Goal: Obtain resource: Obtain resource

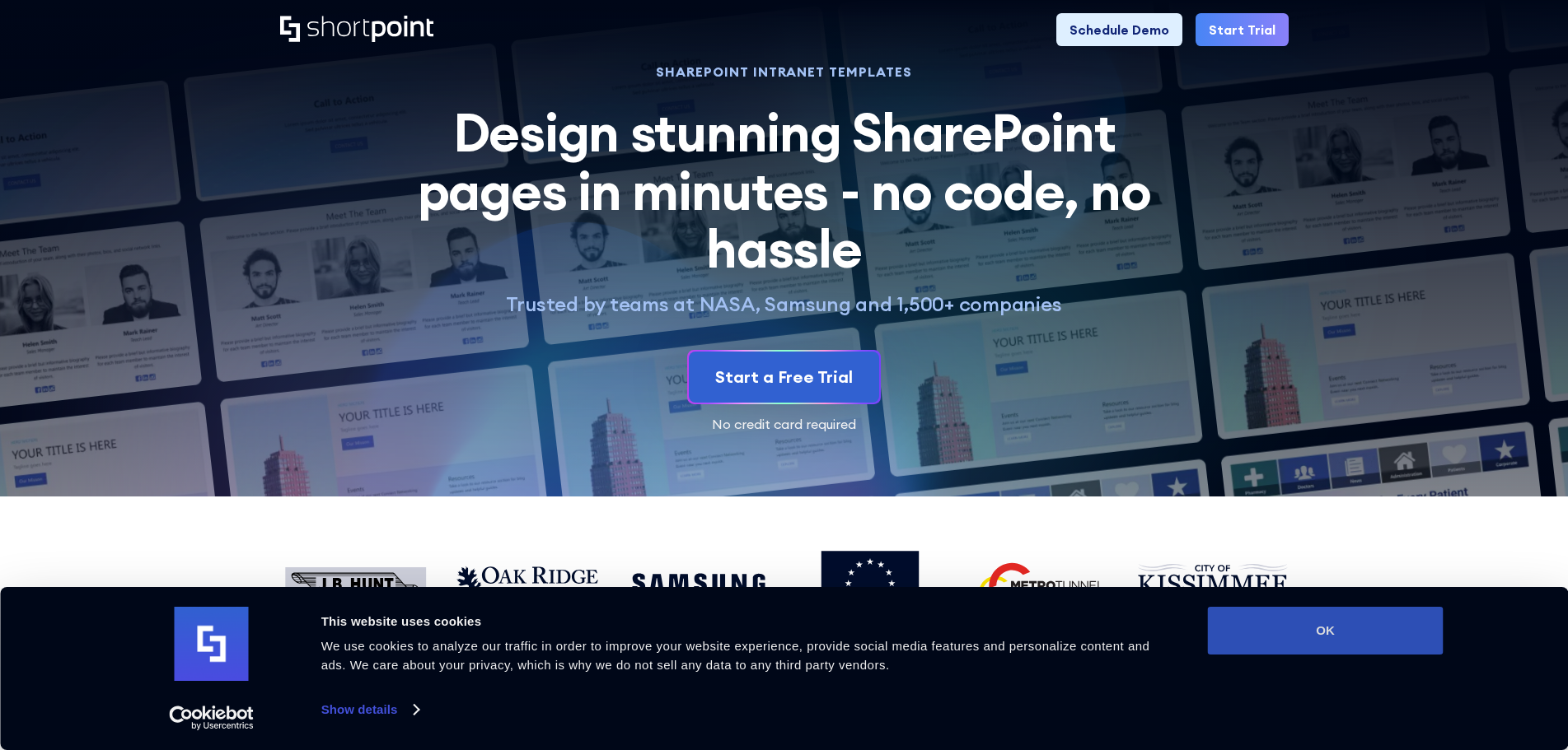
click at [1372, 638] on button "OK" at bounding box center [1325, 631] width 235 height 48
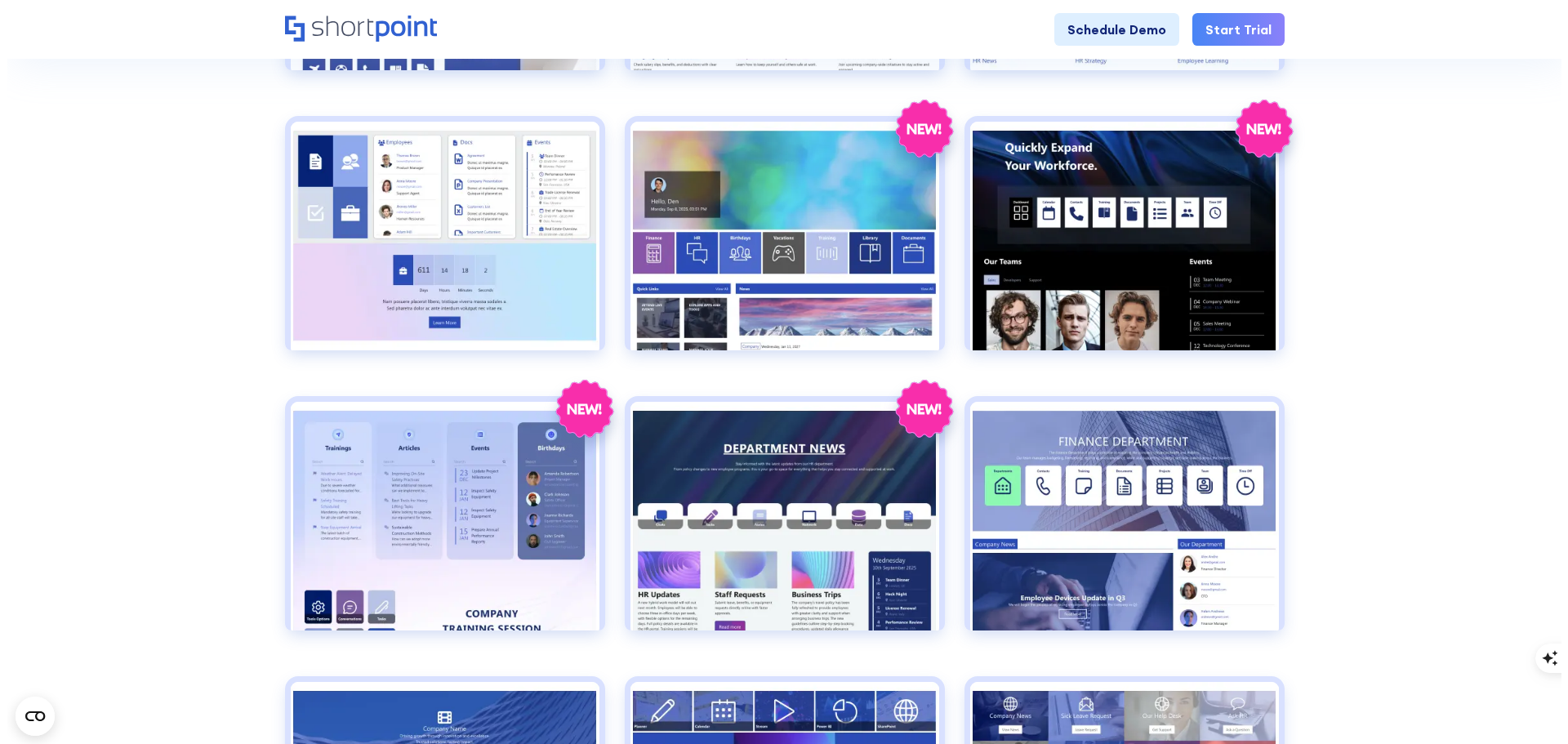
scroll to position [817, 0]
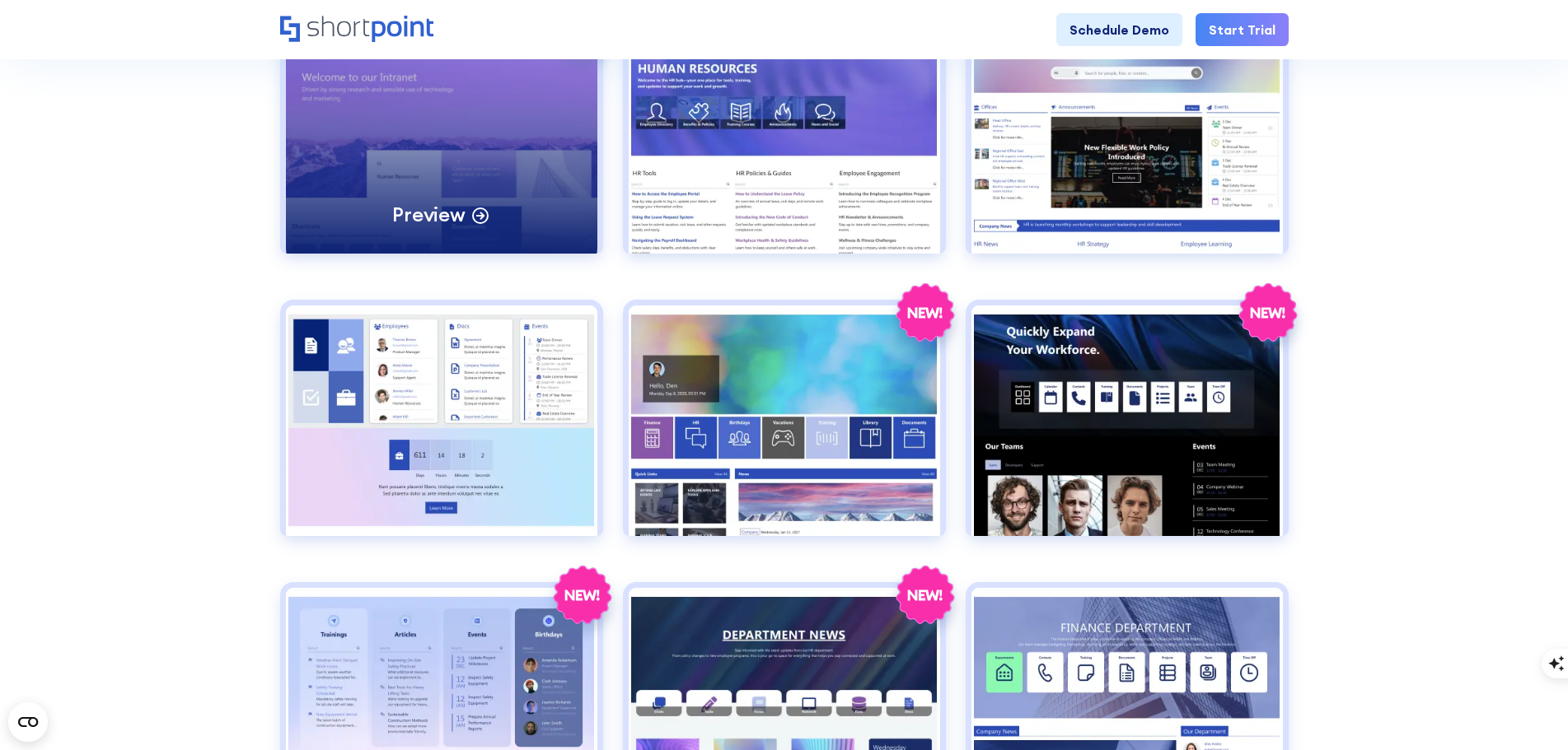
click at [414, 209] on p "Preview" at bounding box center [428, 214] width 72 height 26
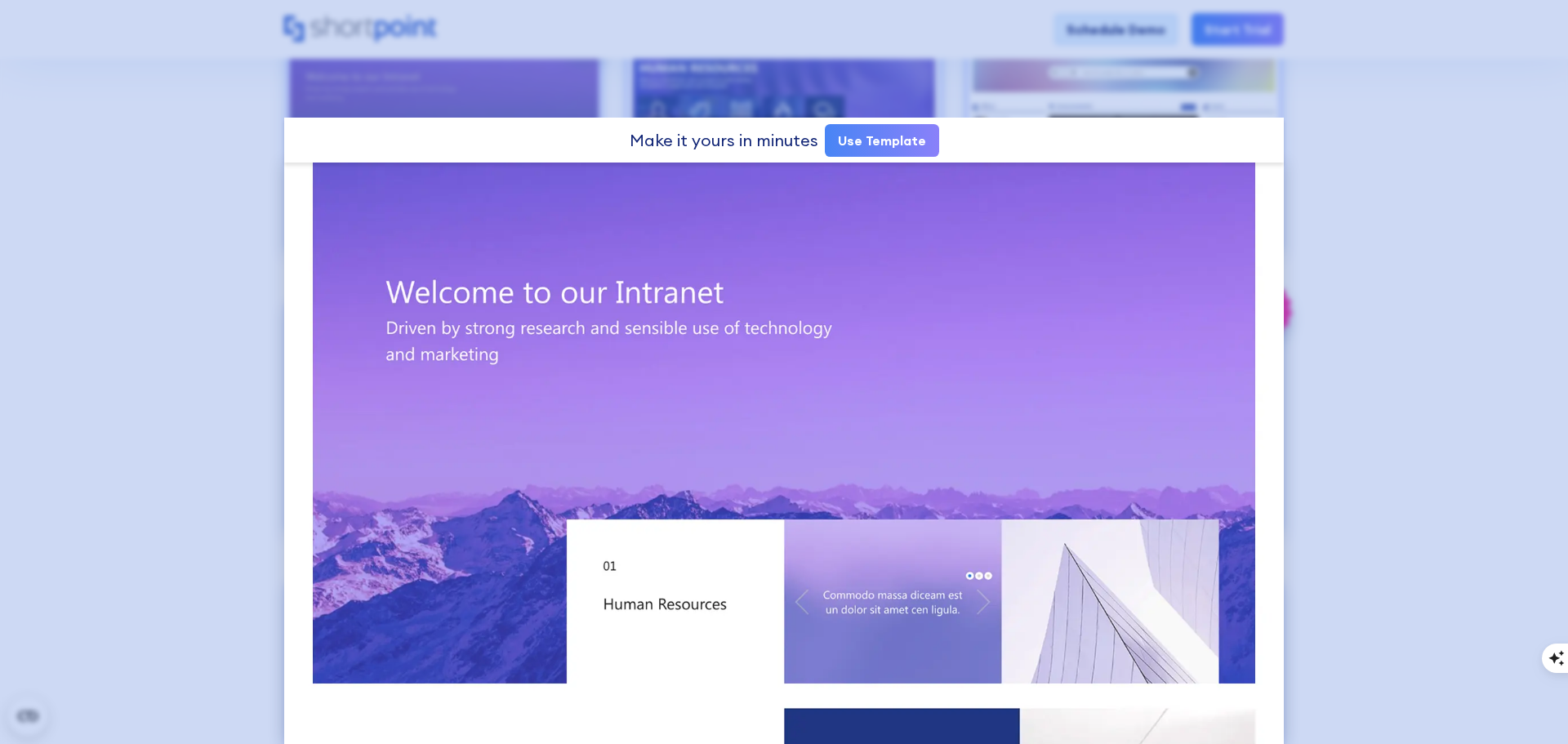
scroll to position [0, 0]
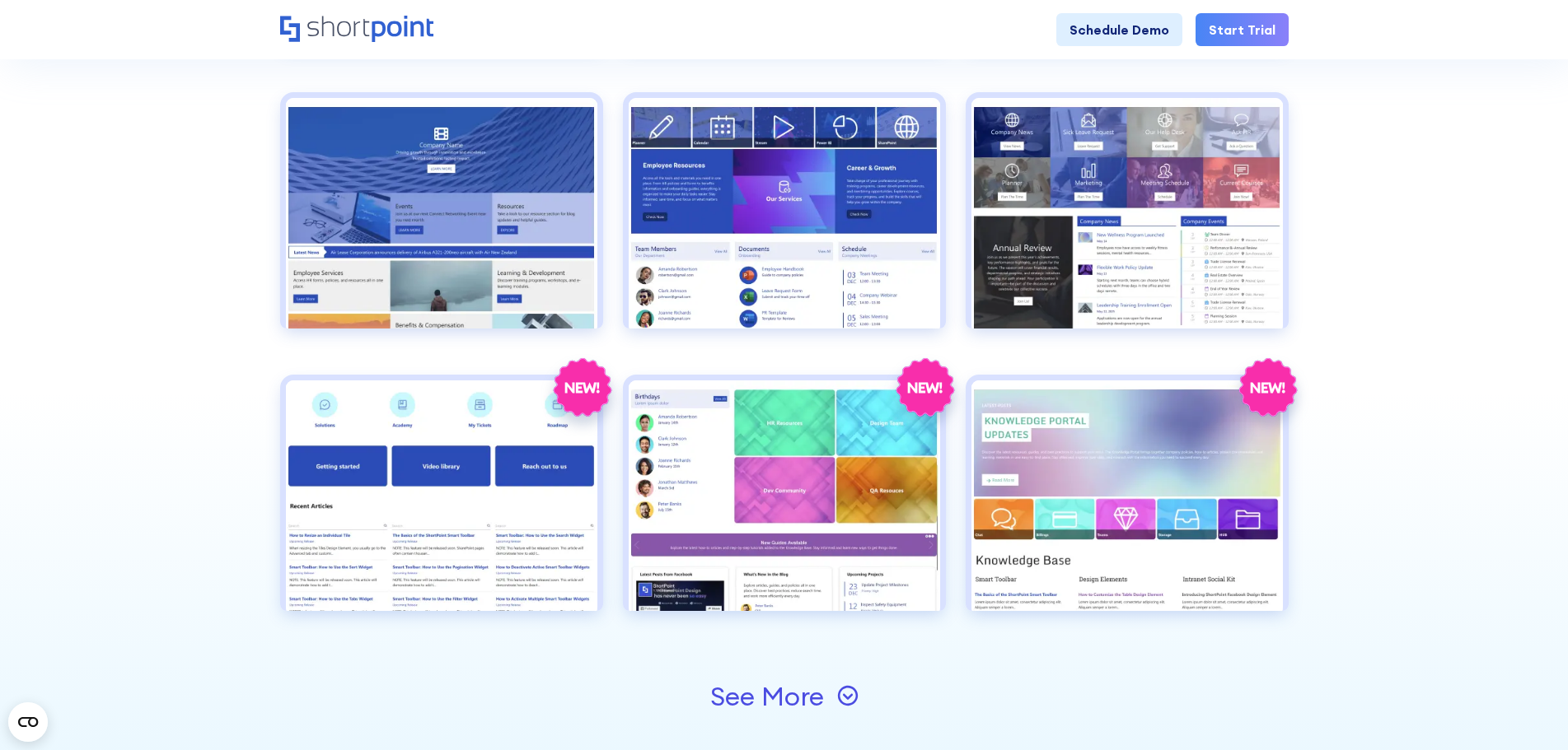
scroll to position [1648, 0]
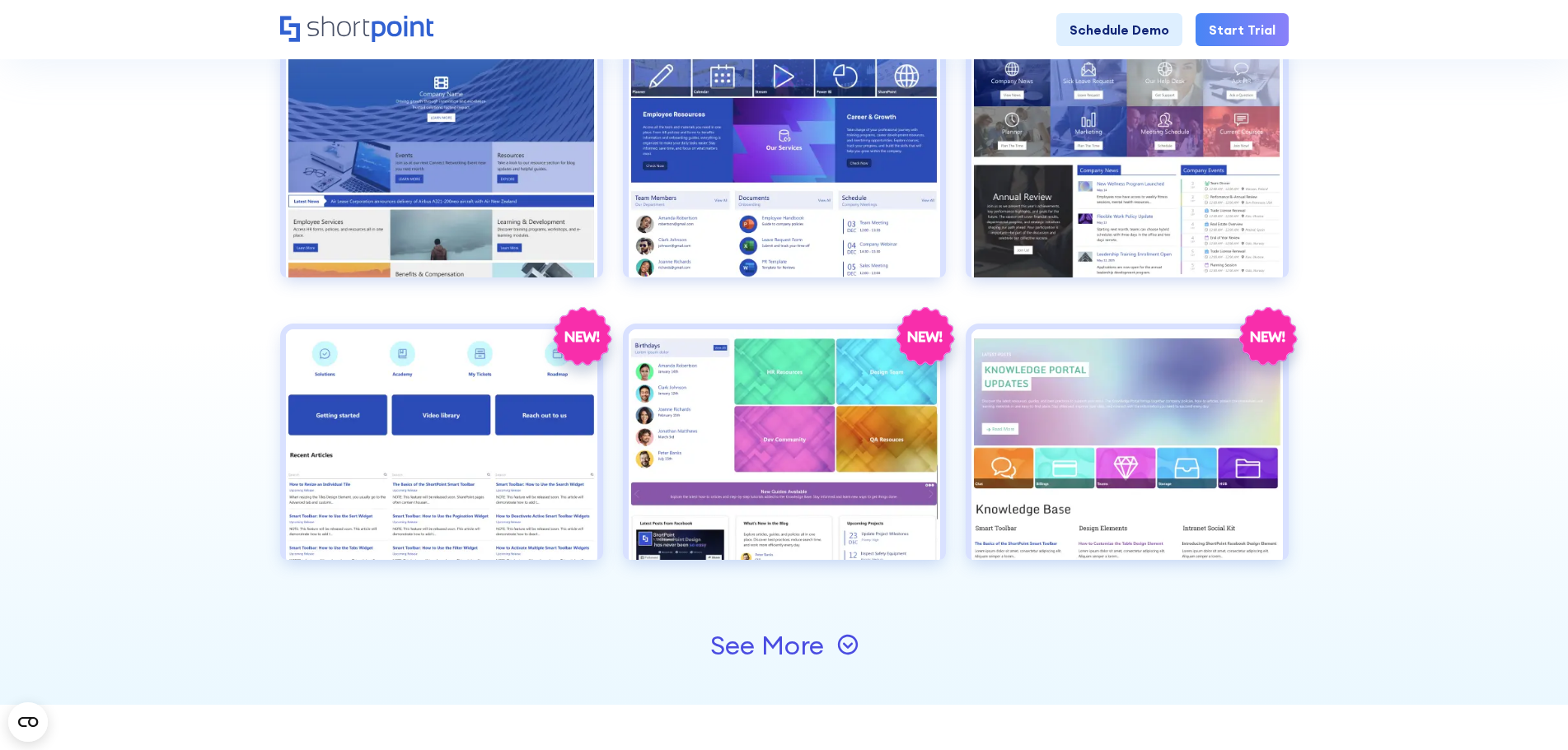
click at [771, 652] on div "See More" at bounding box center [767, 646] width 114 height 27
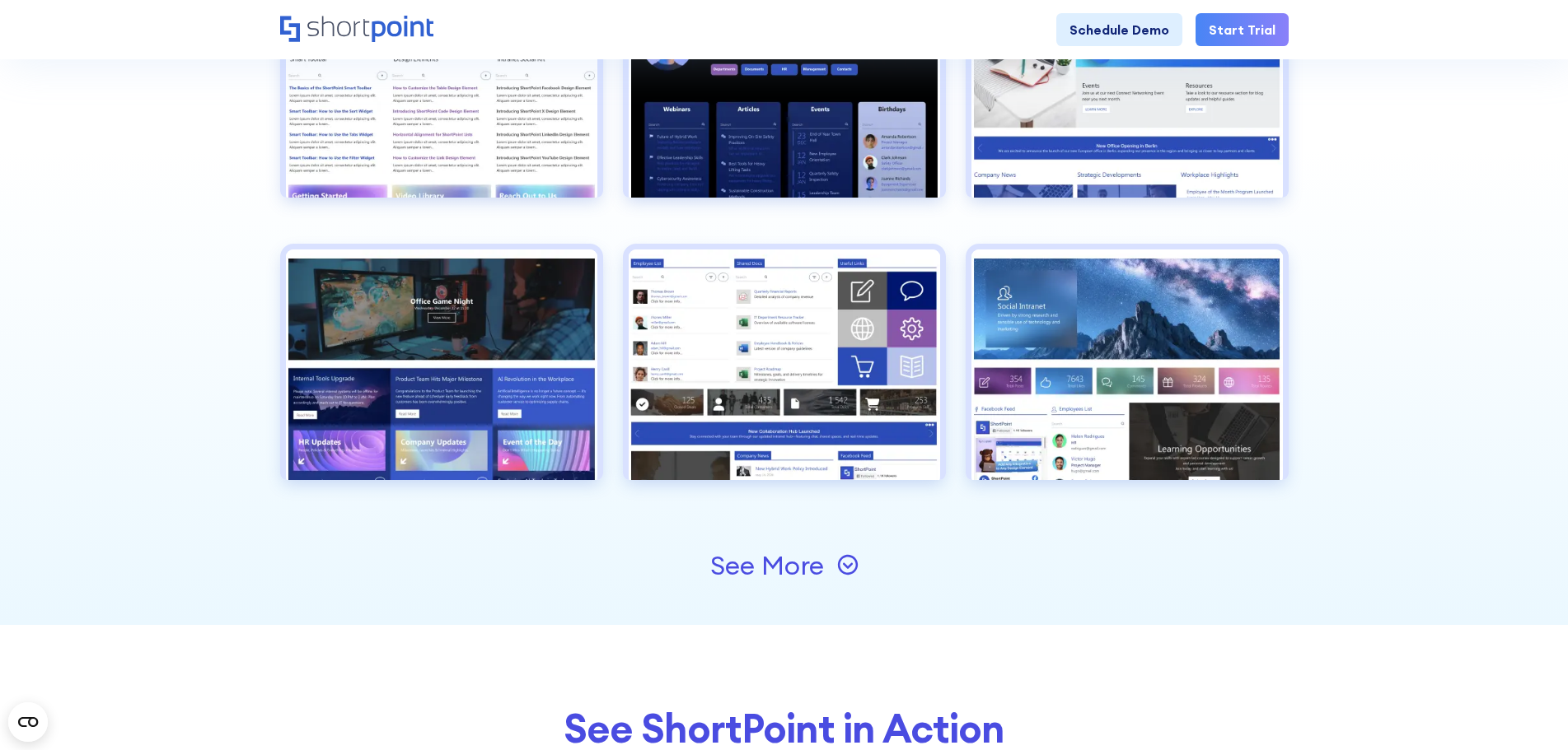
scroll to position [2307, 0]
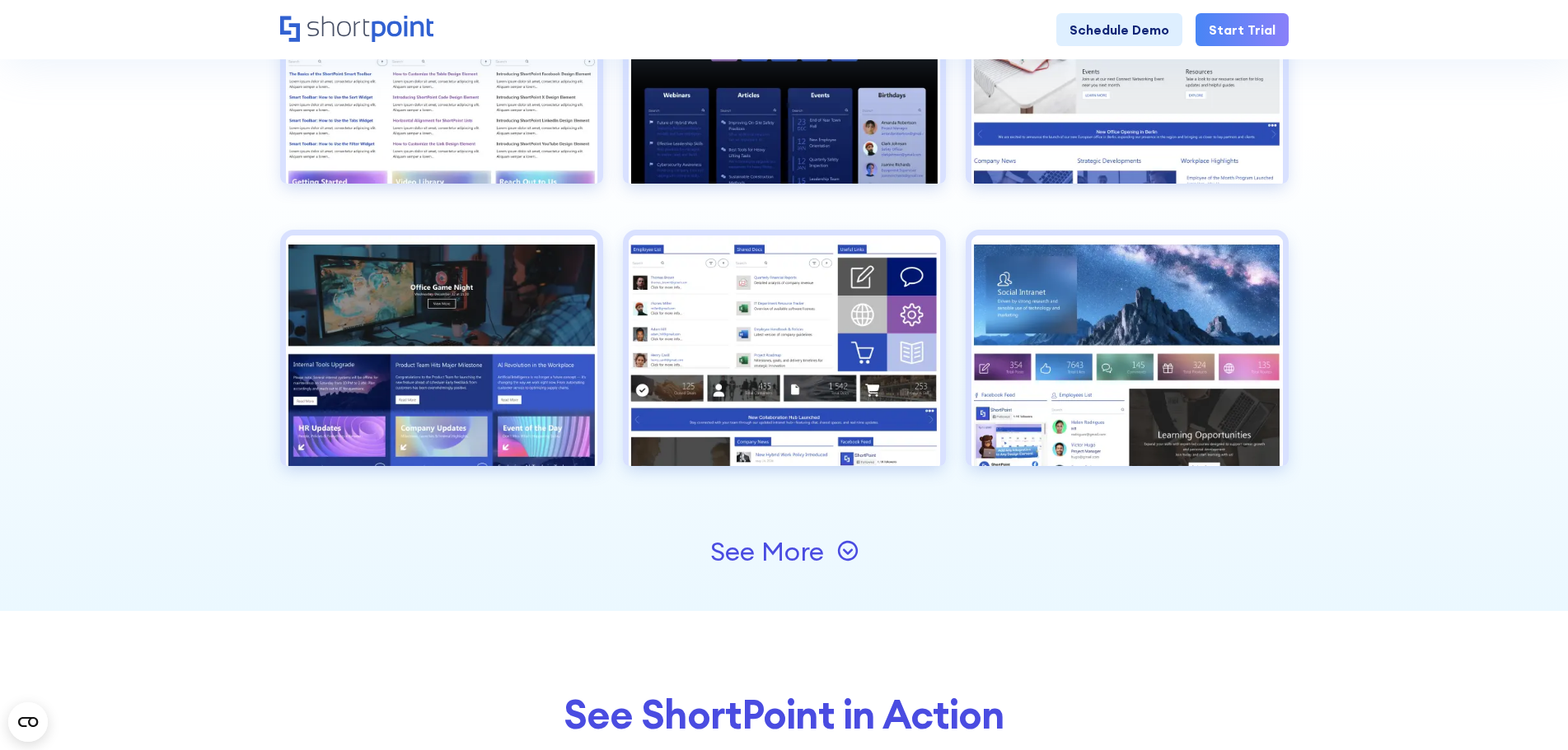
click at [825, 560] on div "See More" at bounding box center [784, 552] width 148 height 27
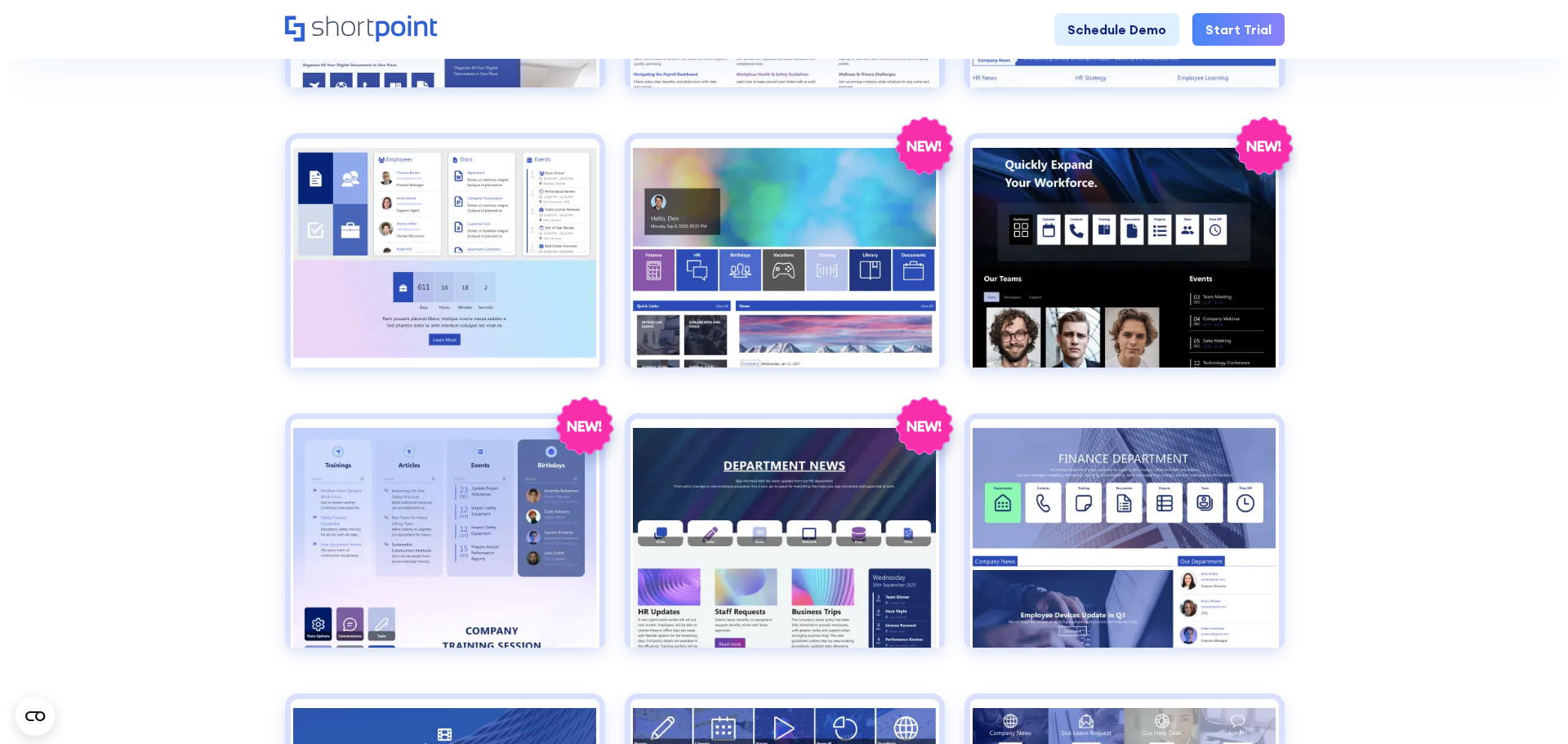
scroll to position [980, 0]
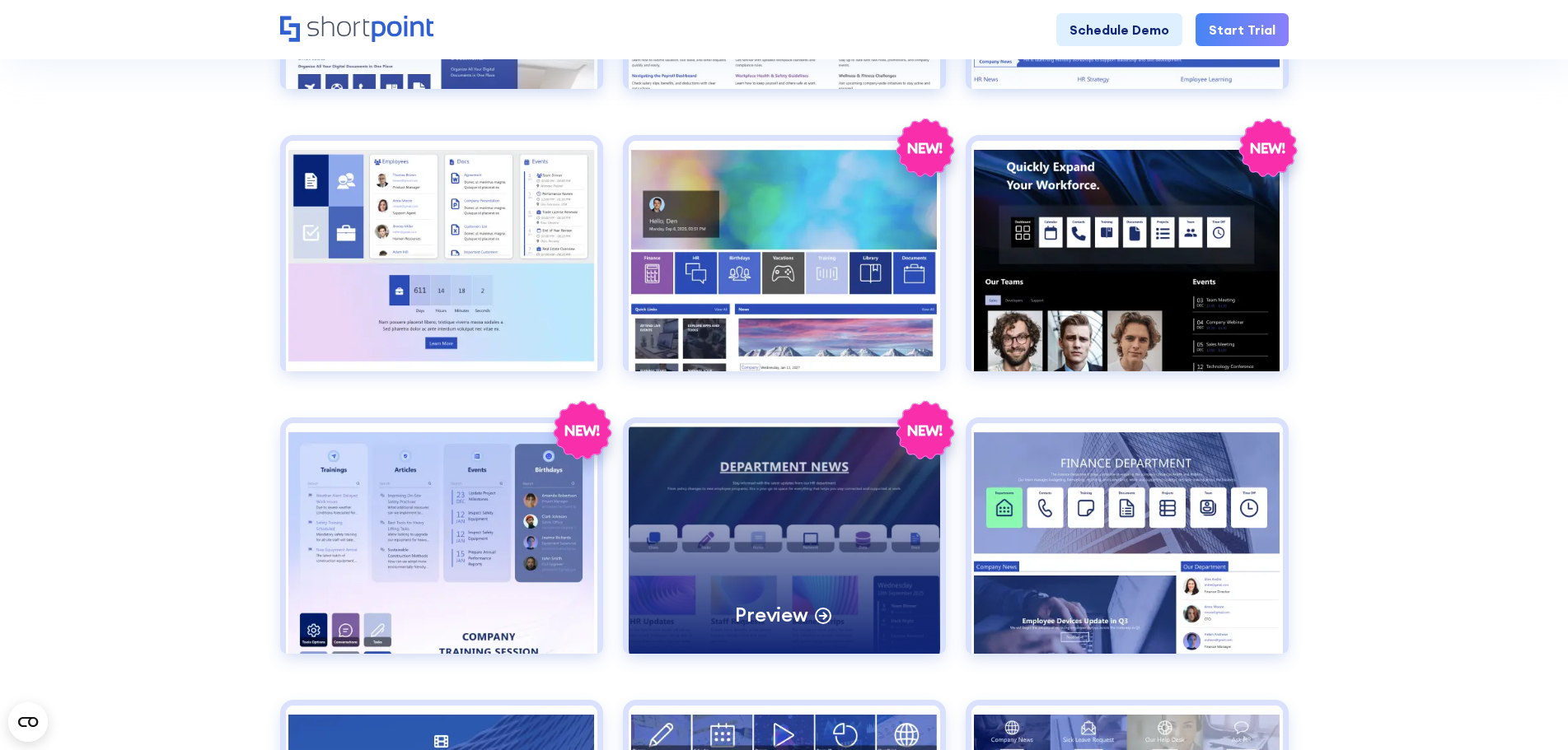
click at [786, 467] on div "Preview" at bounding box center [785, 539] width 312 height 230
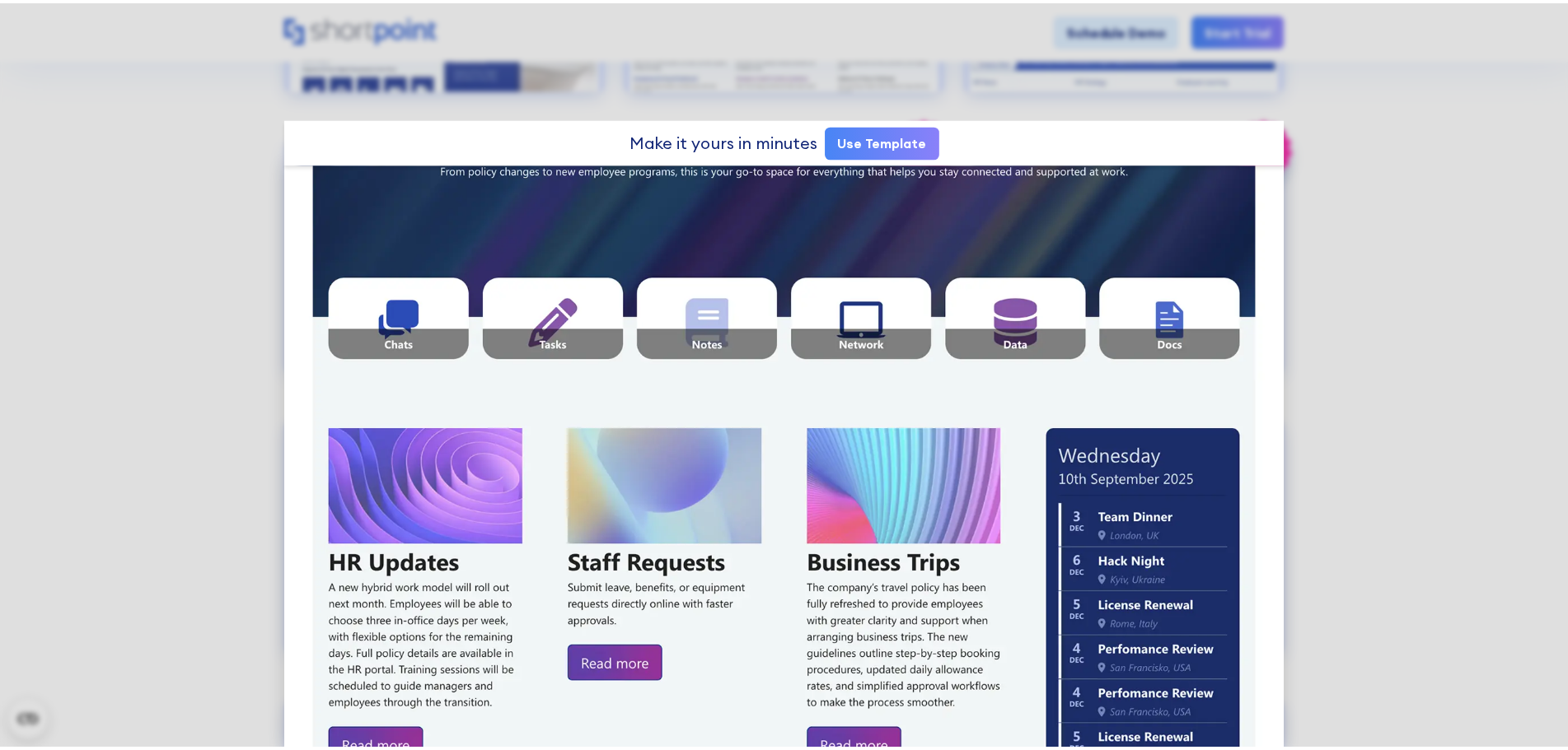
scroll to position [247, 0]
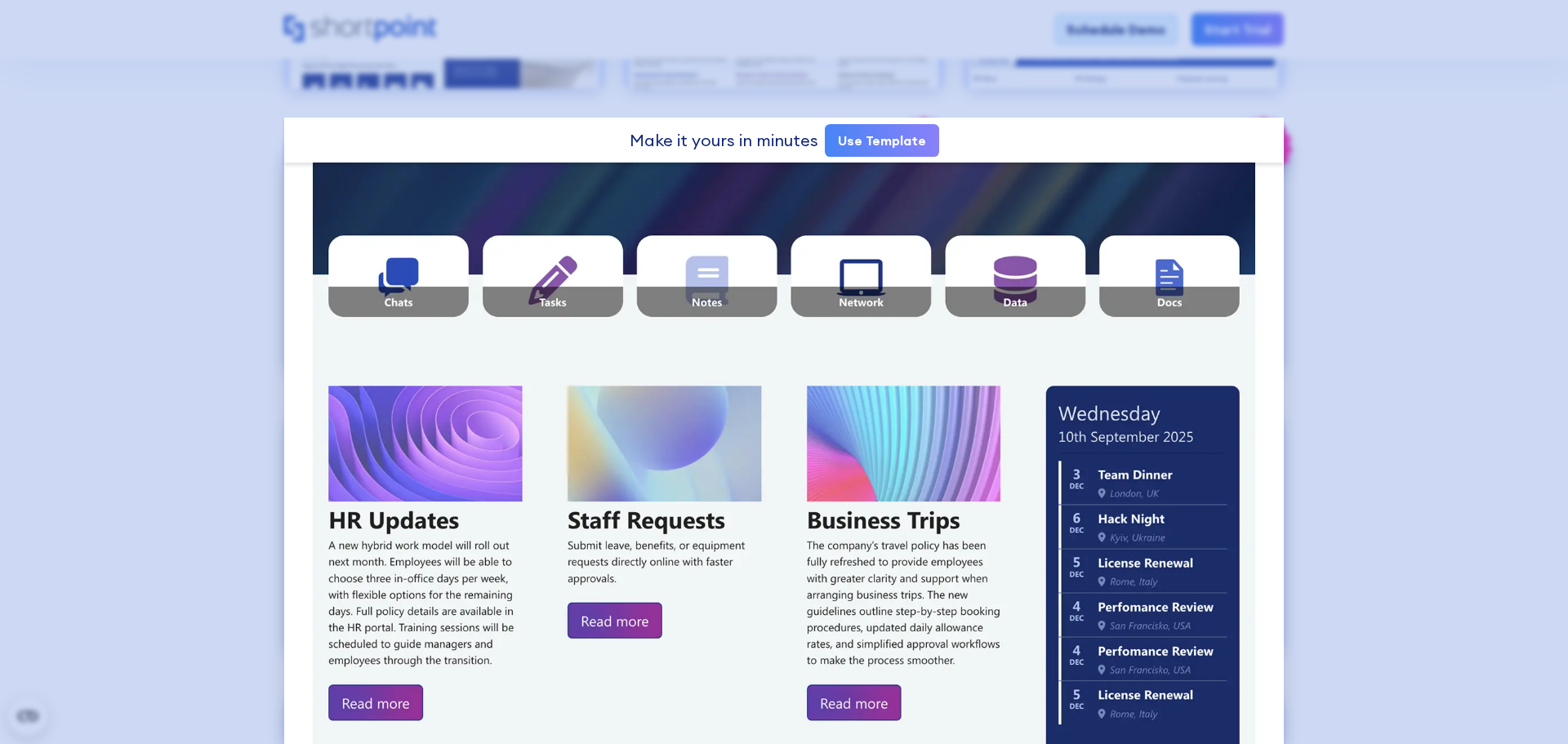
click at [219, 273] on div at bounding box center [784, 372] width 1568 height 744
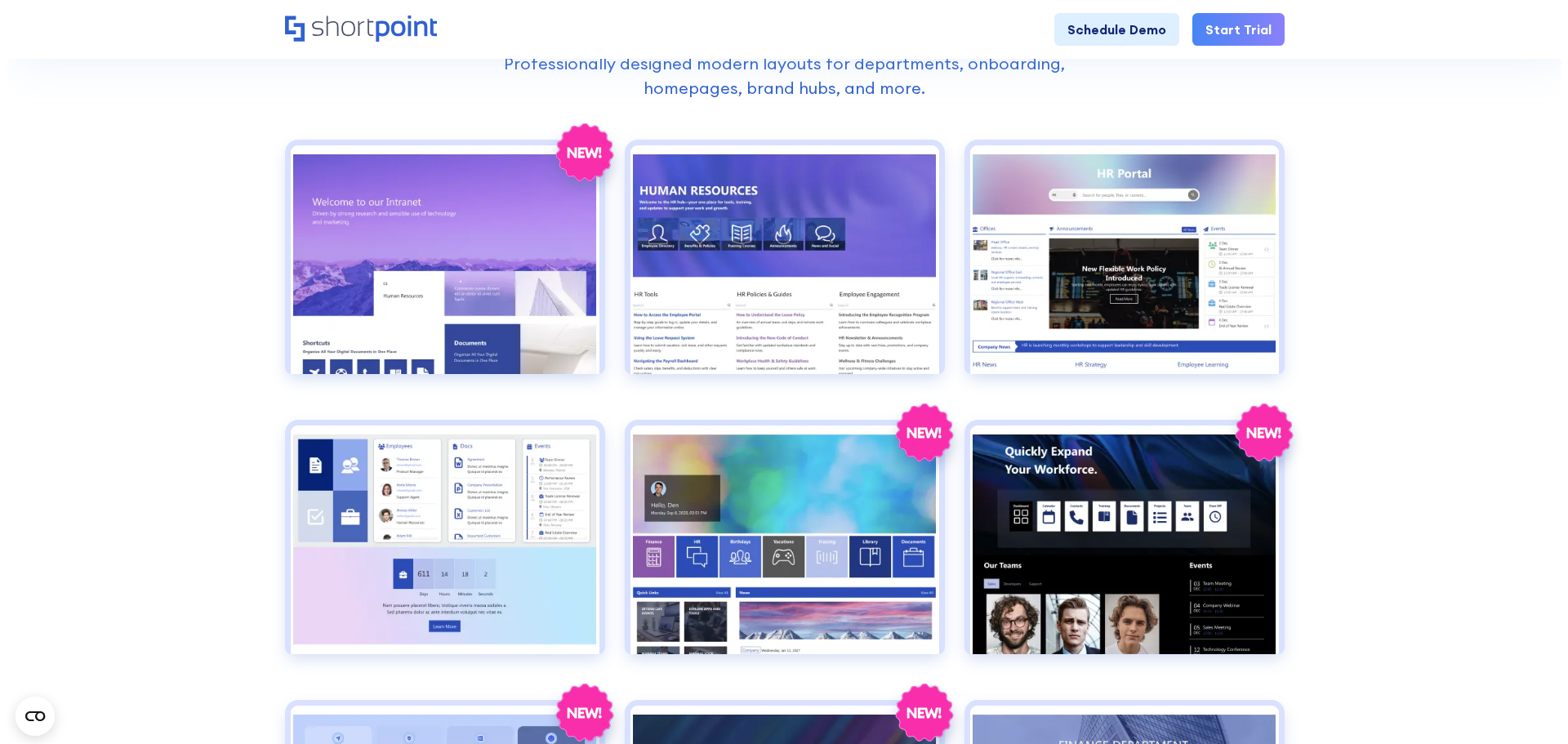
scroll to position [735, 0]
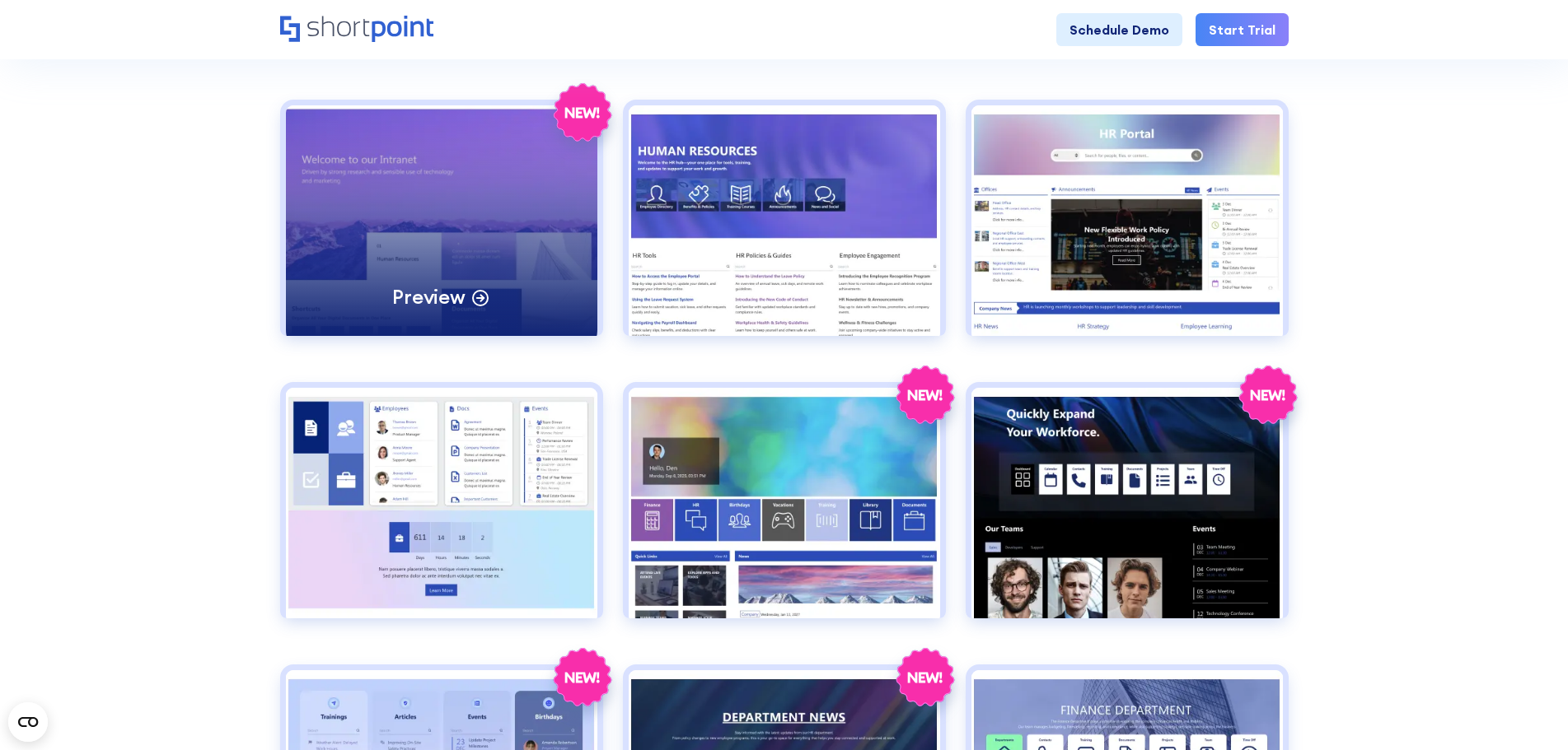
click at [454, 279] on div "Preview" at bounding box center [442, 220] width 312 height 230
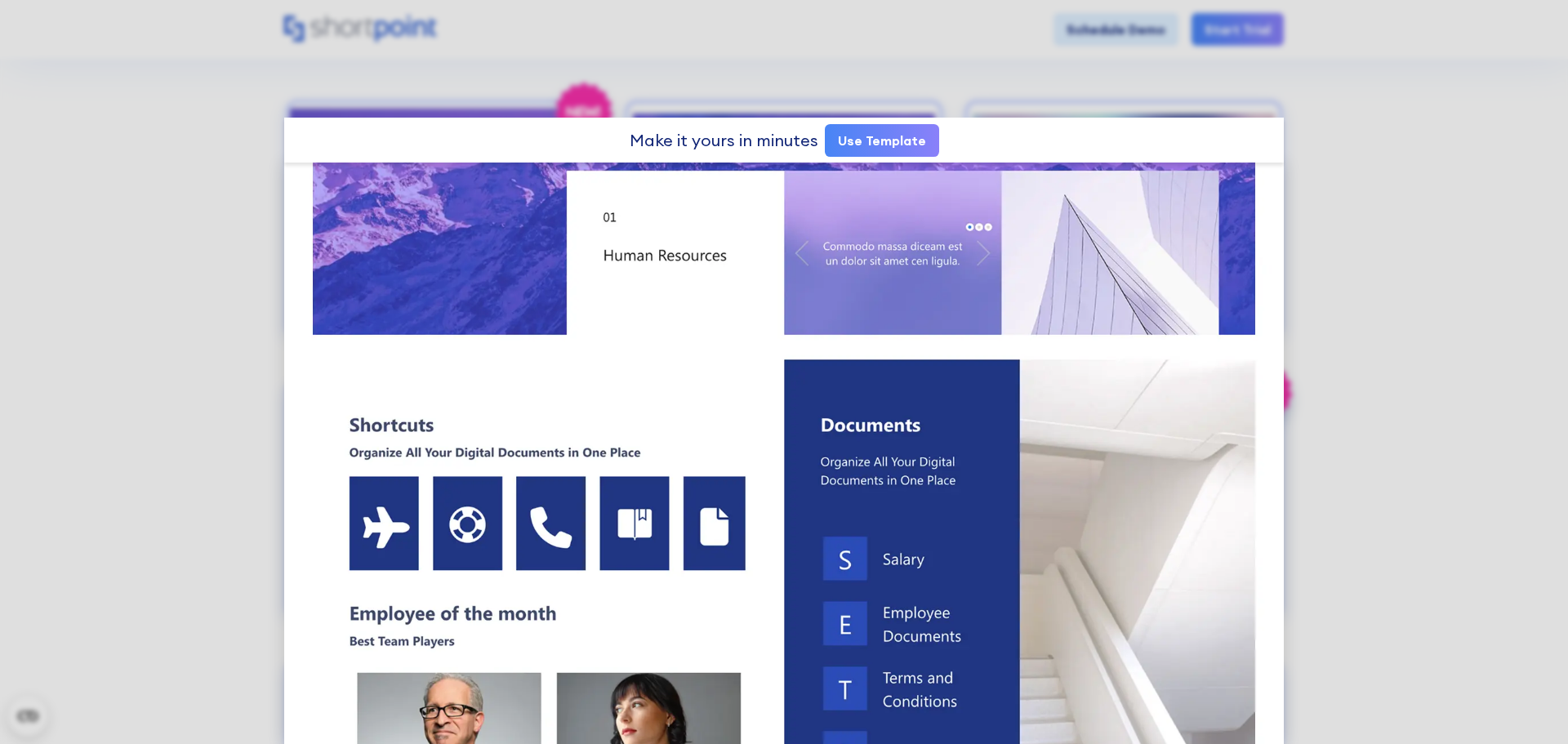
scroll to position [490, 0]
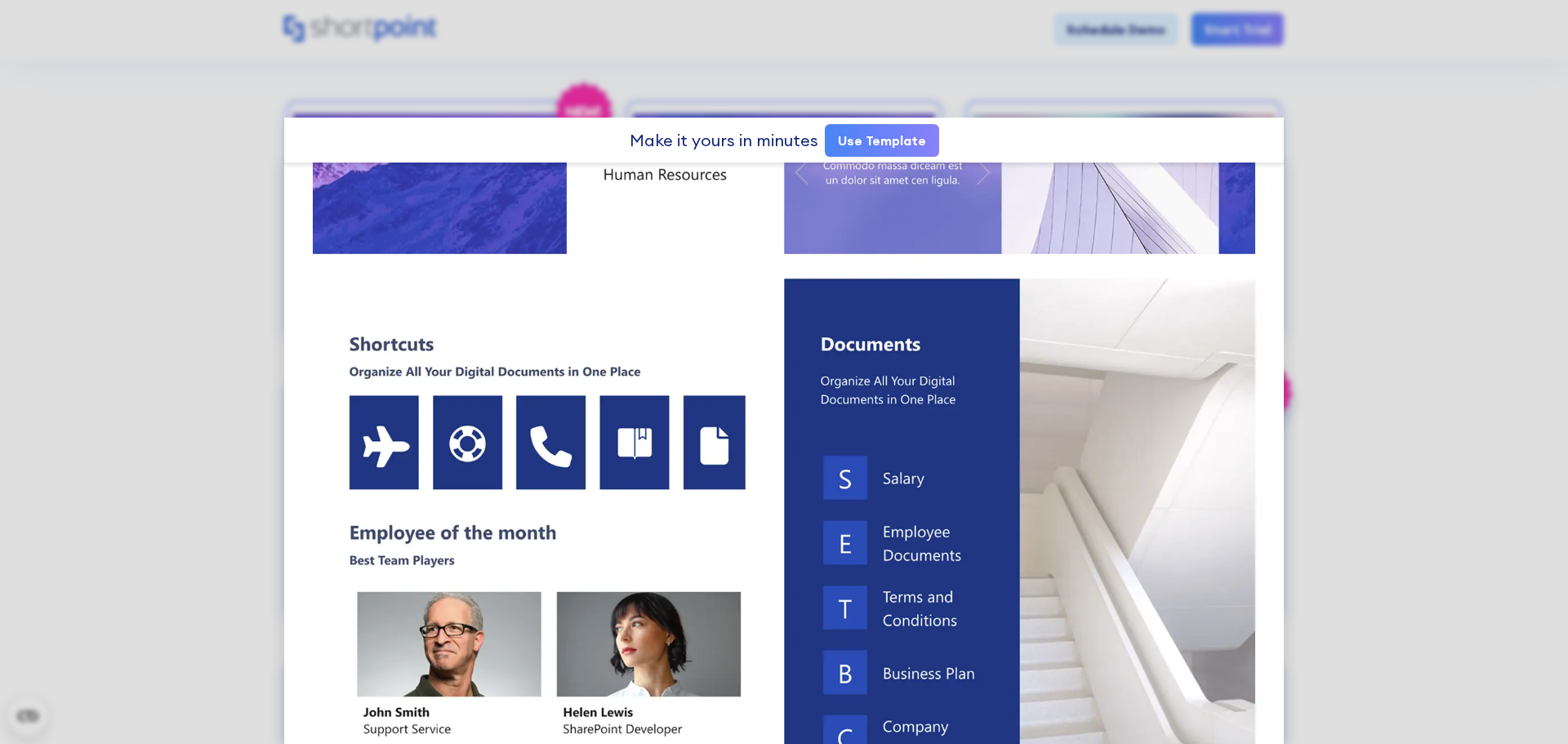
click at [883, 132] on link "Use Template" at bounding box center [882, 140] width 114 height 32
